Goal: Task Accomplishment & Management: Manage account settings

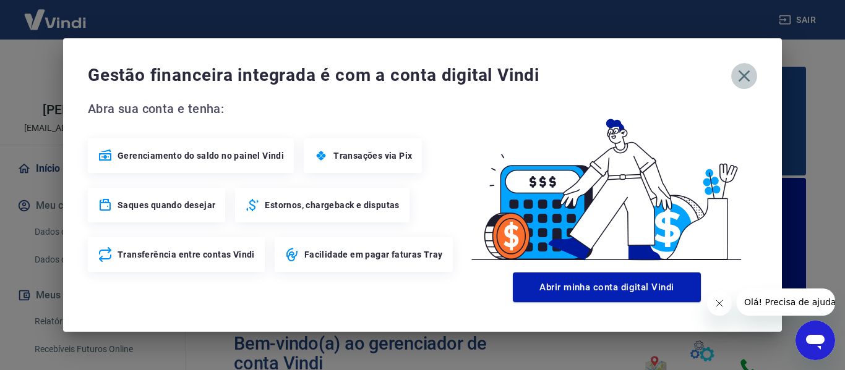
click at [749, 77] on icon "button" at bounding box center [744, 76] width 20 height 20
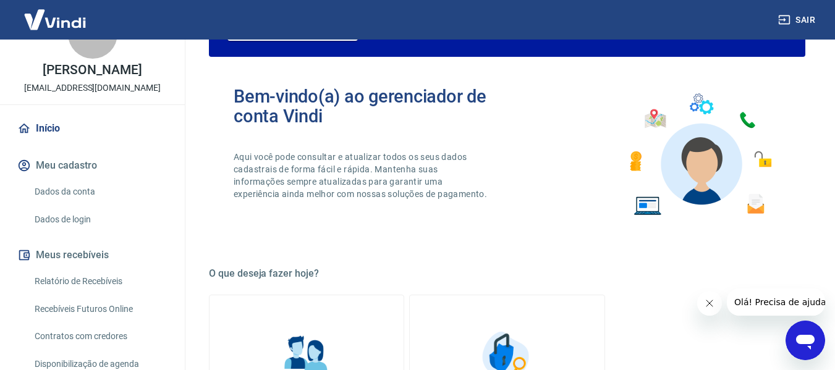
scroll to position [134, 0]
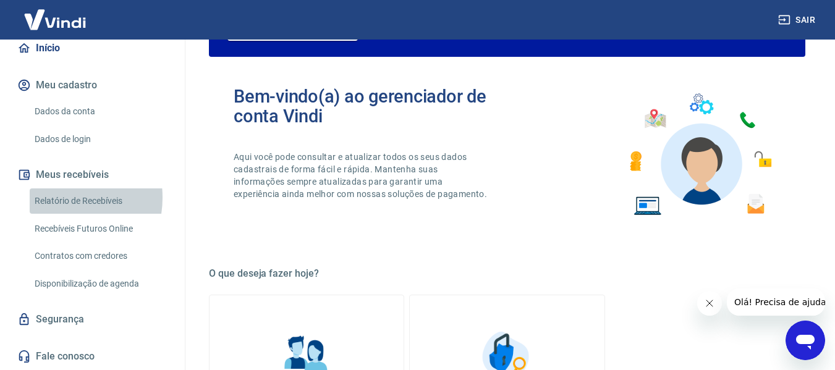
click at [55, 198] on link "Relatório de Recebíveis" at bounding box center [100, 201] width 140 height 25
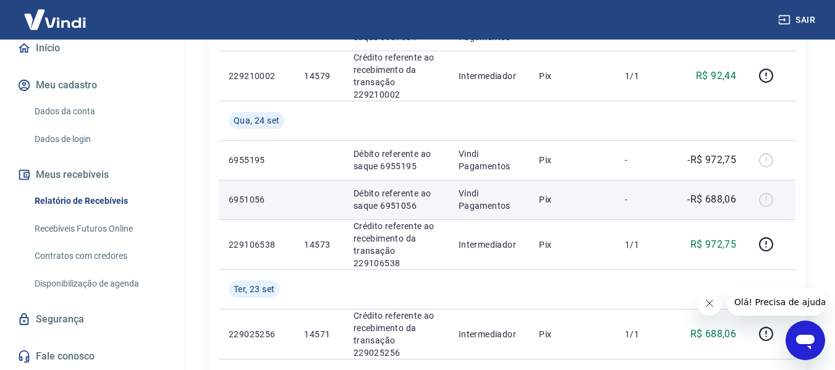
scroll to position [309, 0]
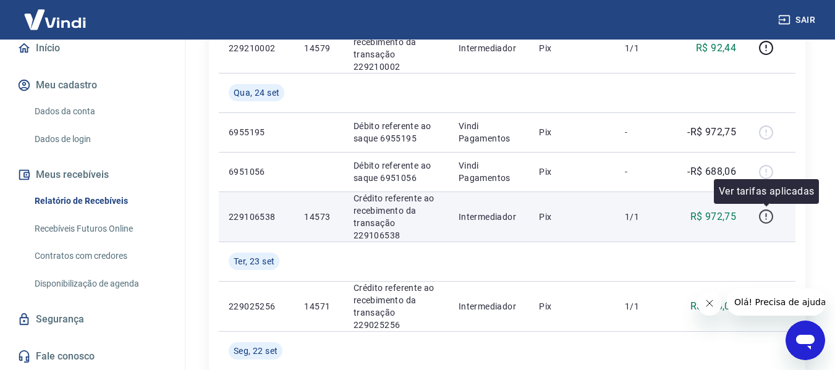
click at [770, 213] on icon "button" at bounding box center [766, 216] width 15 height 15
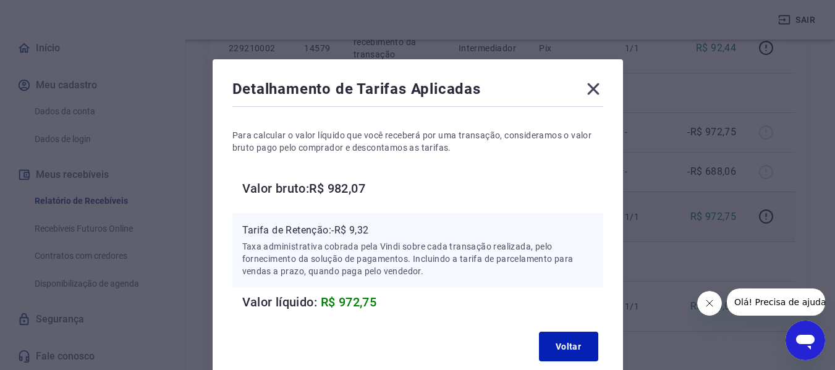
click at [590, 91] on icon at bounding box center [593, 89] width 12 height 12
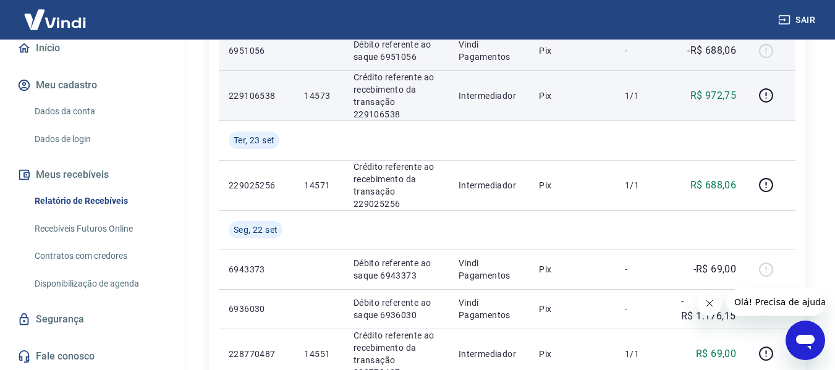
scroll to position [433, 0]
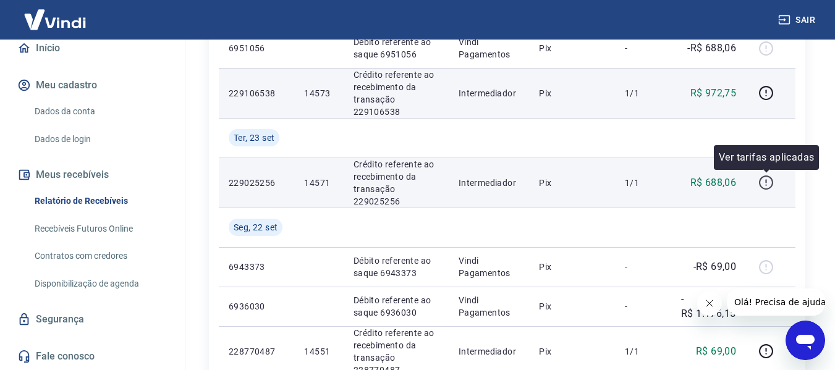
click at [772, 179] on icon "button" at bounding box center [766, 183] width 14 height 14
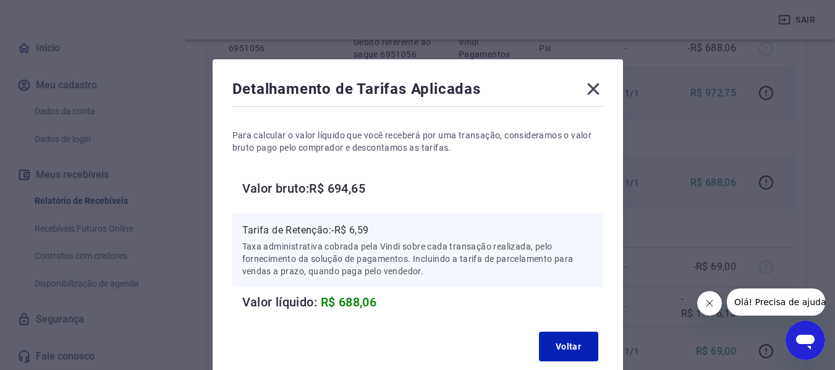
click at [600, 87] on icon at bounding box center [594, 89] width 20 height 20
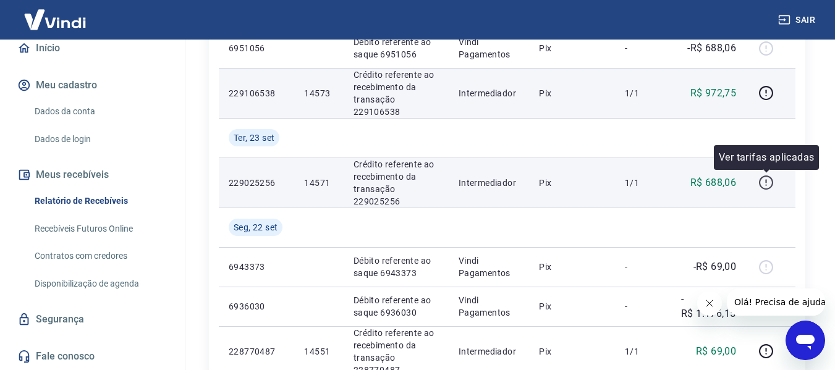
click at [765, 181] on icon "button" at bounding box center [766, 182] width 15 height 15
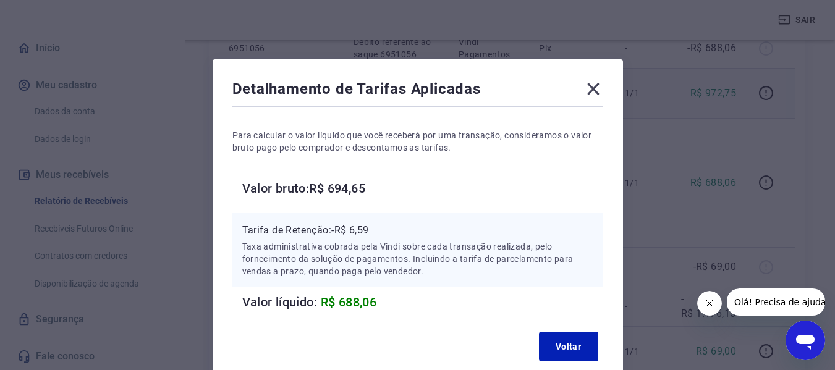
click at [590, 86] on icon at bounding box center [593, 89] width 12 height 12
